Goal: Use online tool/utility: Utilize a website feature to perform a specific function

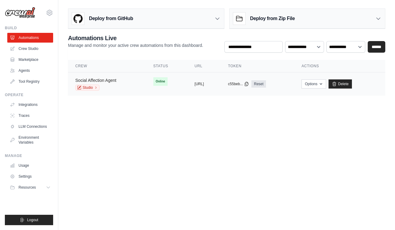
click at [113, 79] on link "Social Affection Agent" at bounding box center [95, 80] width 41 height 5
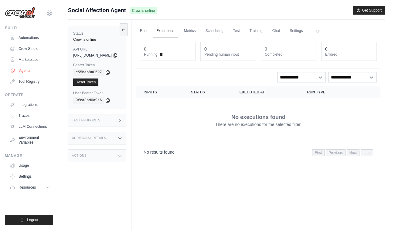
click at [31, 69] on link "Agents" at bounding box center [31, 71] width 46 height 10
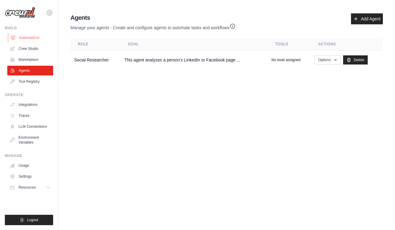
click at [25, 37] on link "Automations" at bounding box center [31, 38] width 46 height 10
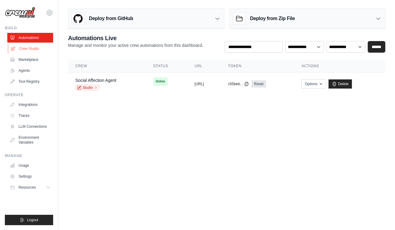
click at [26, 49] on link "Crew Studio" at bounding box center [31, 49] width 46 height 10
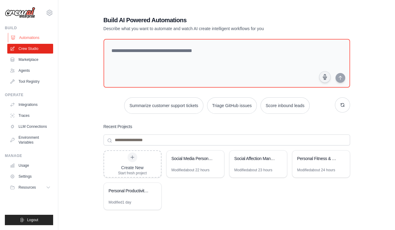
click at [26, 35] on link "Automations" at bounding box center [31, 38] width 46 height 10
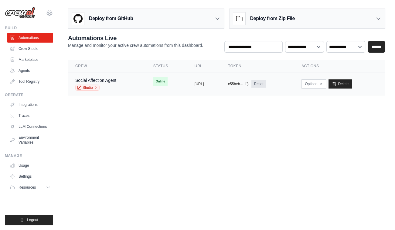
click at [195, 84] on div "copied" at bounding box center [201, 81] width 13 height 7
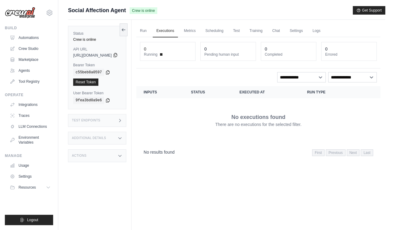
click at [117, 55] on icon at bounding box center [115, 55] width 3 height 4
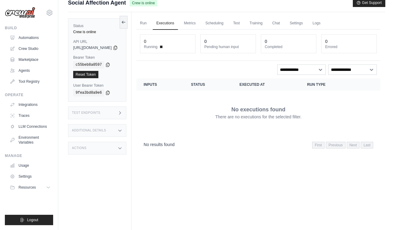
scroll to position [10, 0]
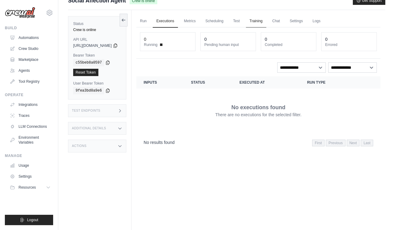
click at [266, 22] on link "Training" at bounding box center [256, 21] width 20 height 13
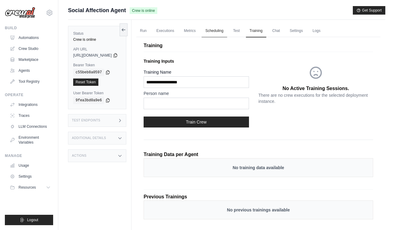
click at [226, 32] on link "Scheduling" at bounding box center [214, 31] width 25 height 13
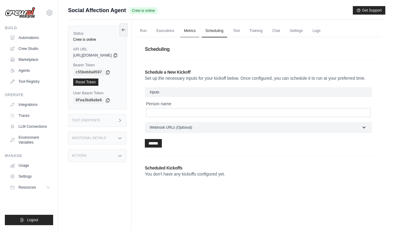
click at [200, 32] on link "Metrics" at bounding box center [189, 31] width 19 height 13
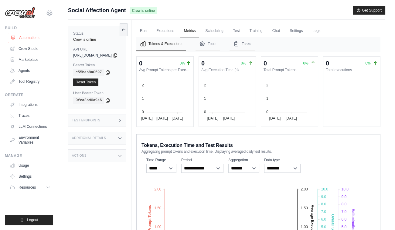
click at [35, 39] on link "Automations" at bounding box center [31, 38] width 46 height 10
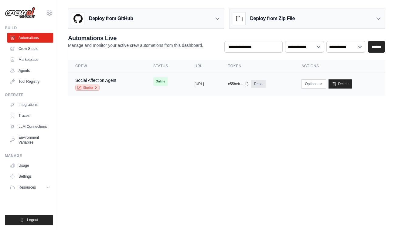
click at [90, 86] on link "Studio" at bounding box center [87, 87] width 24 height 6
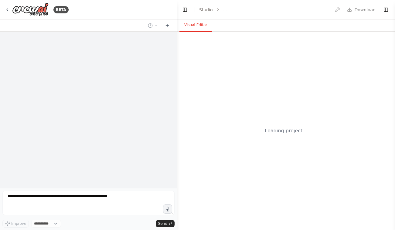
select select "****"
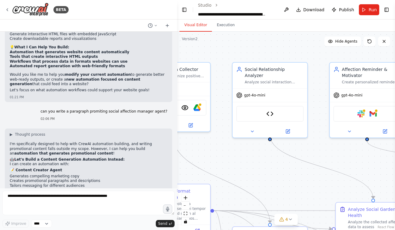
scroll to position [6158, 0]
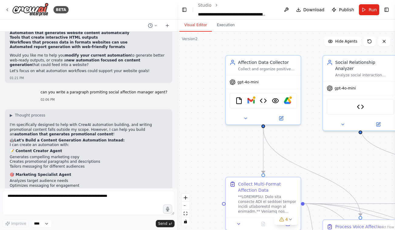
drag, startPoint x: 177, startPoint y: 84, endPoint x: 195, endPoint y: 77, distance: 19.5
click at [195, 77] on div ".deletable-edge-delete-btn { width: 20px; height: 20px; border: 0px solid #ffff…" at bounding box center [286, 131] width 218 height 198
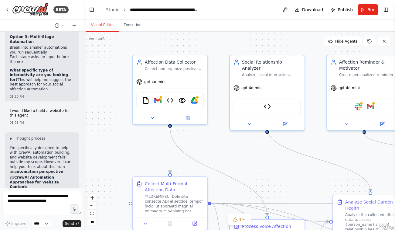
drag, startPoint x: 176, startPoint y: 14, endPoint x: 84, endPoint y: 21, distance: 92.3
click at [84, 21] on div "BETA I want to create an AI that strengthens my sense of affection. An agent th…" at bounding box center [197, 115] width 395 height 230
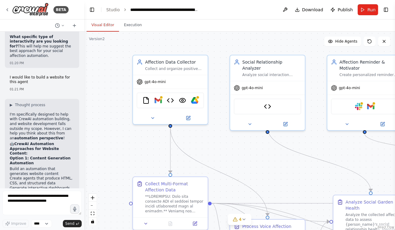
scroll to position [9459, 0]
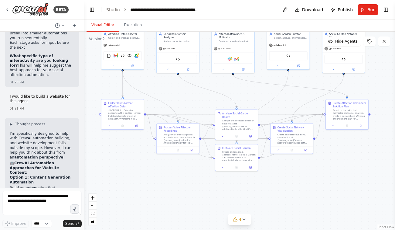
drag, startPoint x: 280, startPoint y: 131, endPoint x: 232, endPoint y: 95, distance: 59.5
click at [232, 95] on div ".deletable-edge-delete-btn { width: 20px; height: 20px; border: 0px solid #ffff…" at bounding box center [239, 131] width 311 height 198
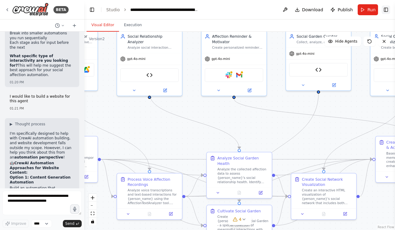
scroll to position [9549, 0]
